Goal: Navigation & Orientation: Find specific page/section

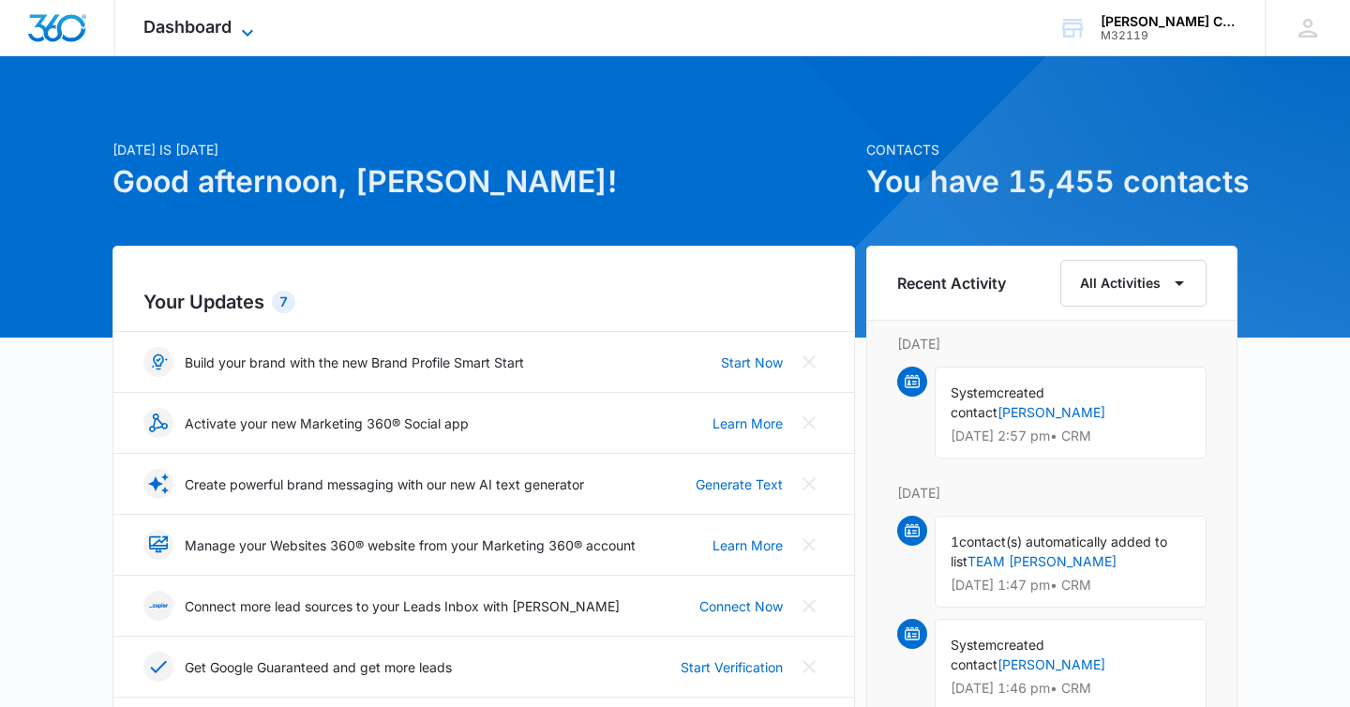
click at [220, 35] on span "Dashboard" at bounding box center [187, 27] width 88 height 20
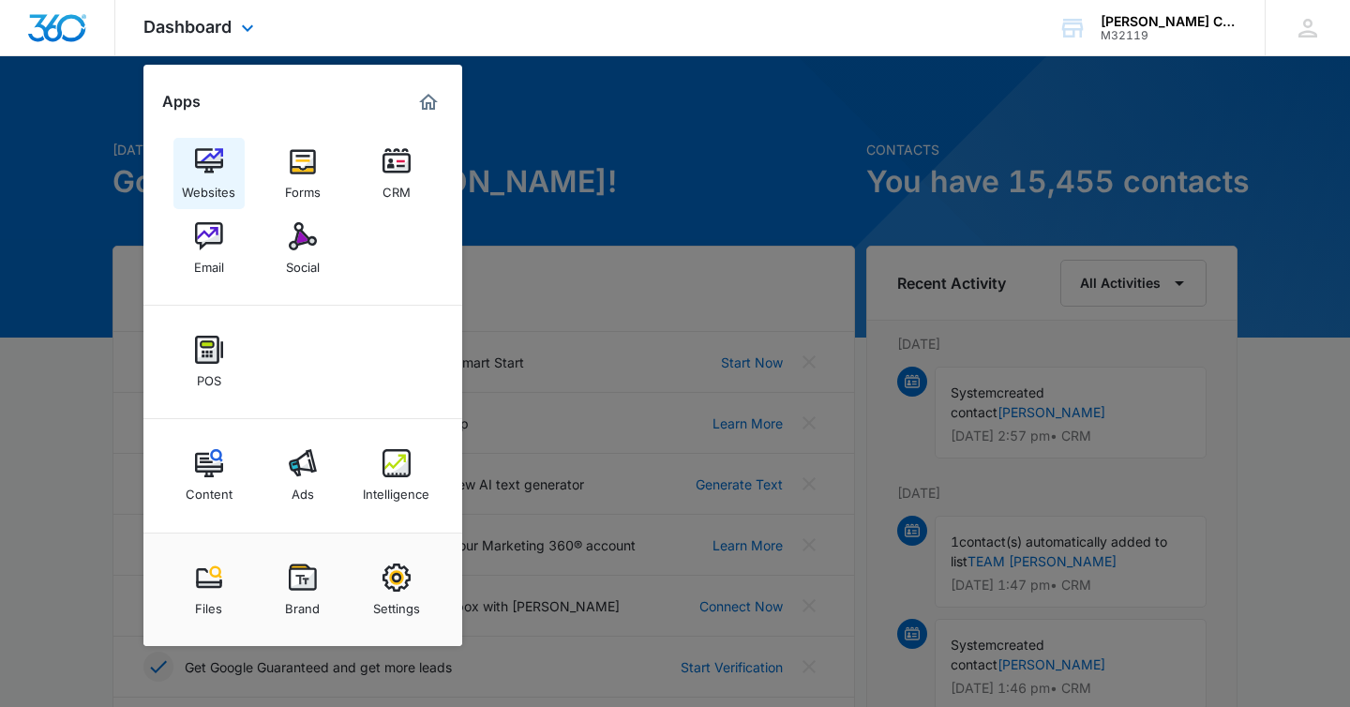
click at [218, 174] on img at bounding box center [209, 161] width 28 height 28
